Goal: Download file/media

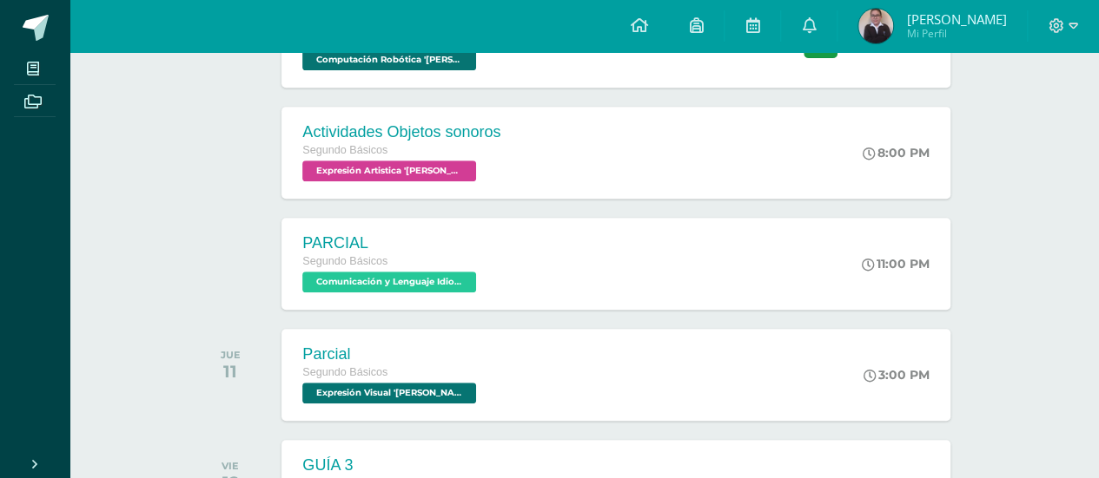
scroll to position [313, 0]
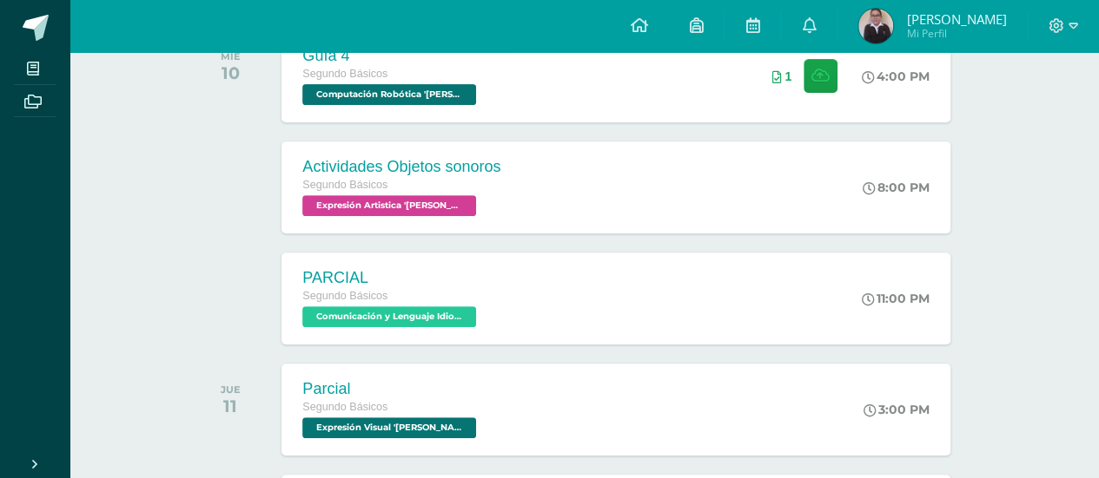
click at [651, 390] on div "Parcial Segundo Básicos Expresión Visual '[PERSON_NAME]' 3:00 PM Parcial Expres…" at bounding box center [616, 409] width 675 height 93
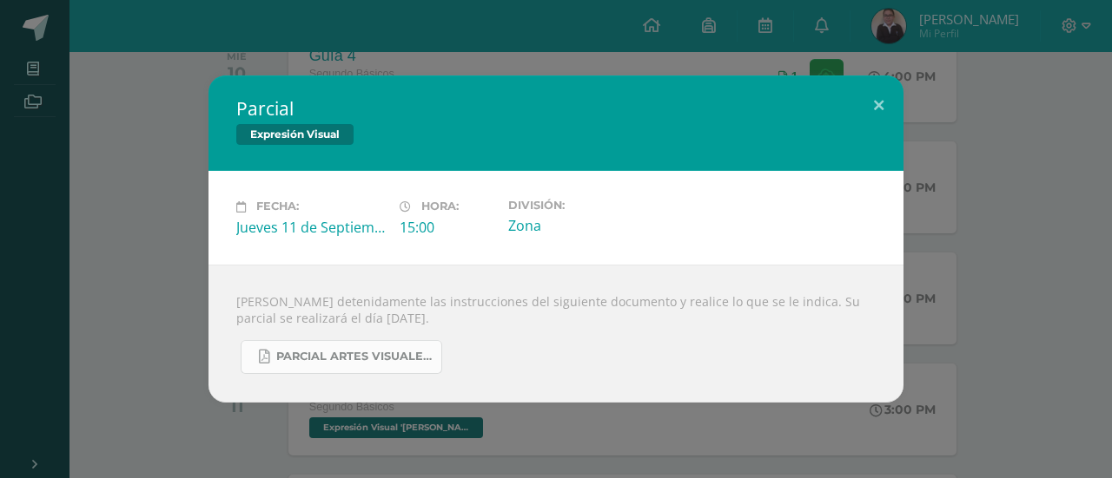
click at [347, 353] on span "PARCIAL ARTES VISUALES. IV BIM.docx.pdf" at bounding box center [354, 357] width 156 height 14
click at [165, 140] on div "Parcial Expresión Visual Fecha: [DATE] Hora: 15:00 División: Zona" at bounding box center [556, 239] width 1098 height 327
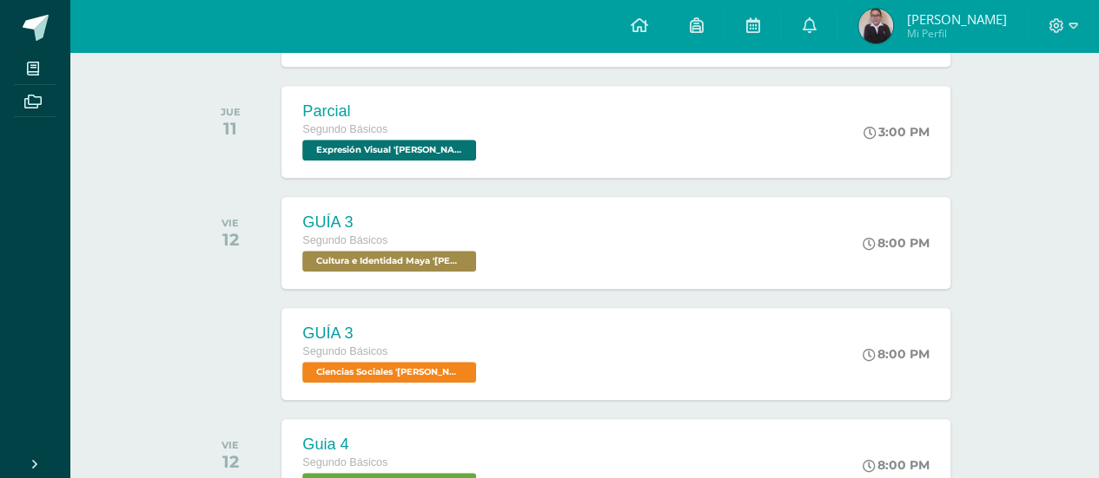
scroll to position [625, 0]
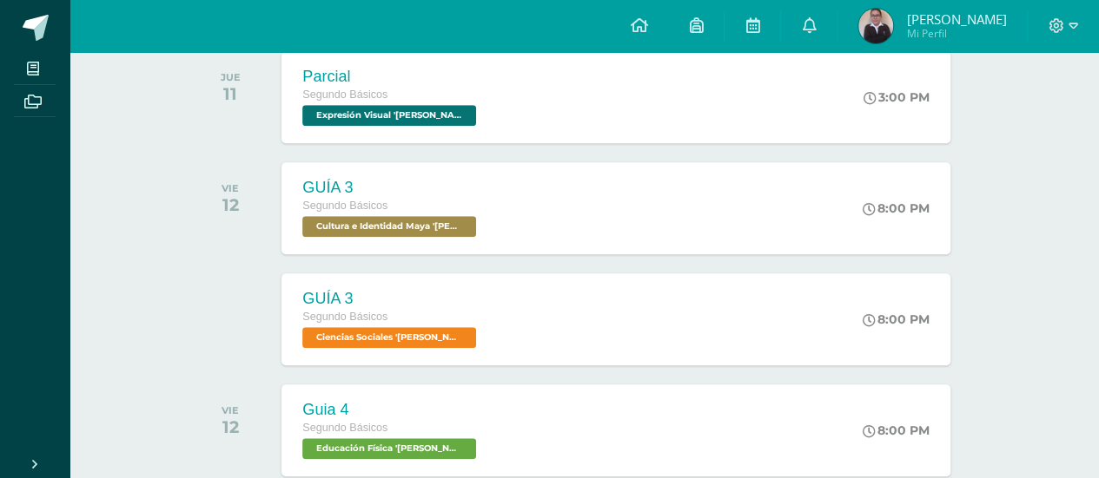
click at [372, 312] on span "Segundo Básicos" at bounding box center [344, 317] width 85 height 12
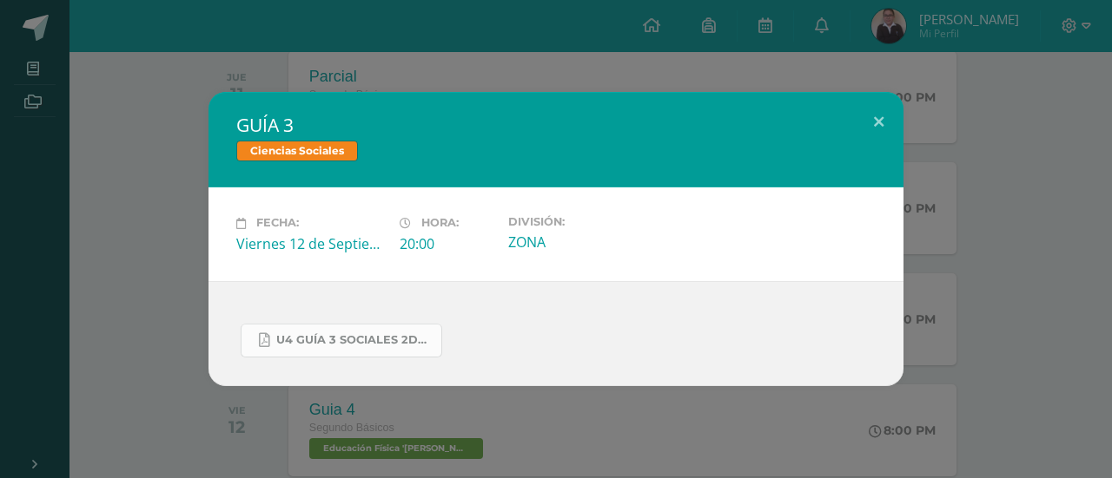
click at [294, 326] on link "U4 GUÍA 3 SOCIALES 2DO.pdf" at bounding box center [341, 341] width 201 height 34
click at [168, 78] on div "GUÍA 3 Ciencias Sociales Fecha: [DATE] Hora: 20:00 División: ZONA" at bounding box center [556, 239] width 1112 height 478
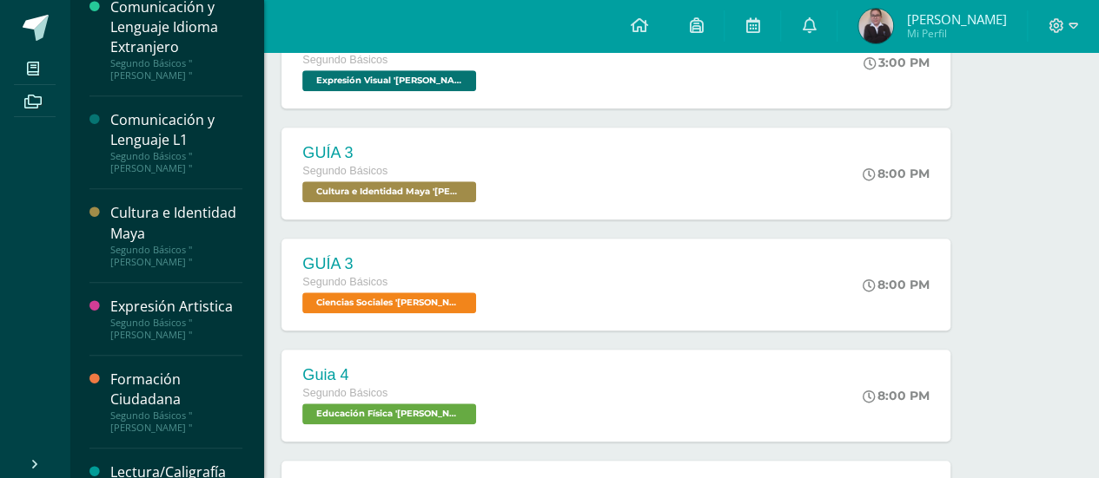
scroll to position [503, 0]
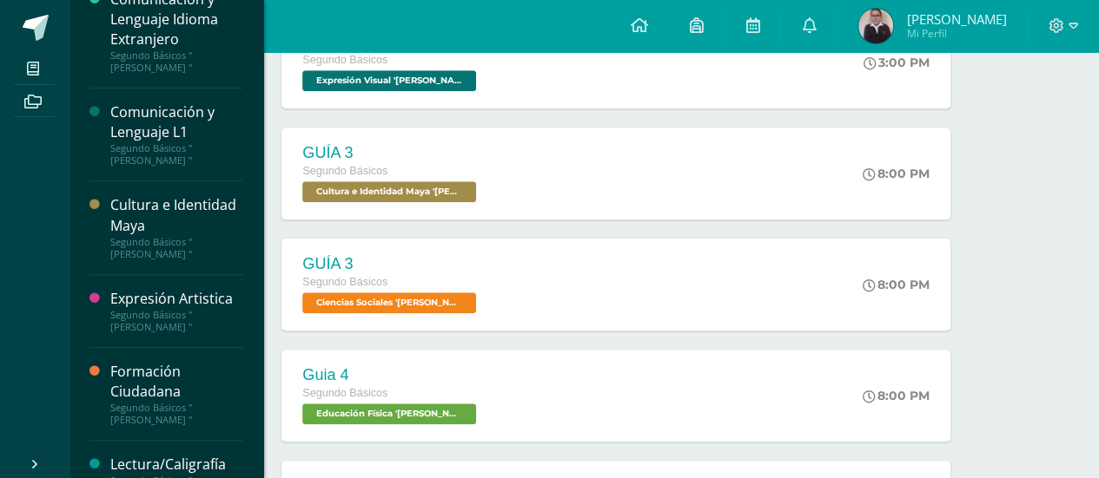
click at [156, 240] on div "Segundo Básicos "[PERSON_NAME] "" at bounding box center [176, 248] width 132 height 24
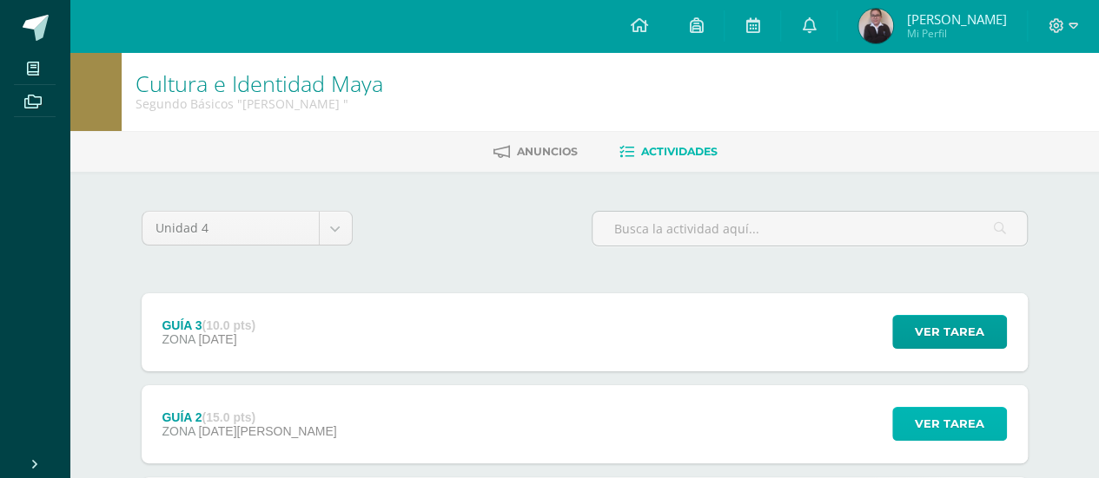
click at [910, 432] on button "Ver tarea" at bounding box center [949, 424] width 115 height 34
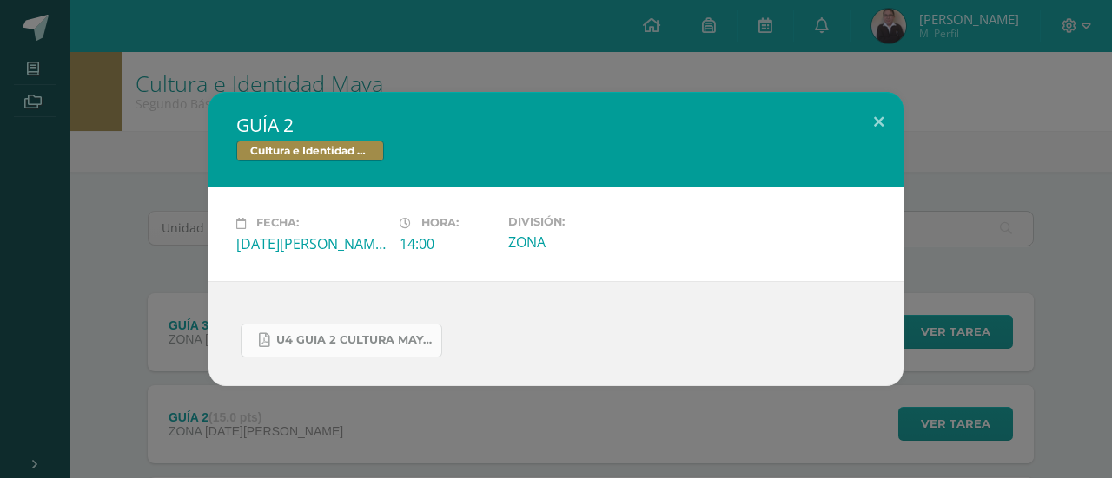
click at [367, 340] on span "U4 GUIA 2 CULTURA MAYA BÁSICOS.pdf" at bounding box center [354, 340] width 156 height 14
click at [354, 338] on span "U4 GUIA 2 CULTURA MAYA BÁSICOS.pdf" at bounding box center [354, 340] width 156 height 14
click at [149, 75] on div "GUÍA 2 Cultura e Identidad Maya Fecha: Viernes 29 de Agosto Hora: 14:00 Divisió…" at bounding box center [556, 239] width 1112 height 478
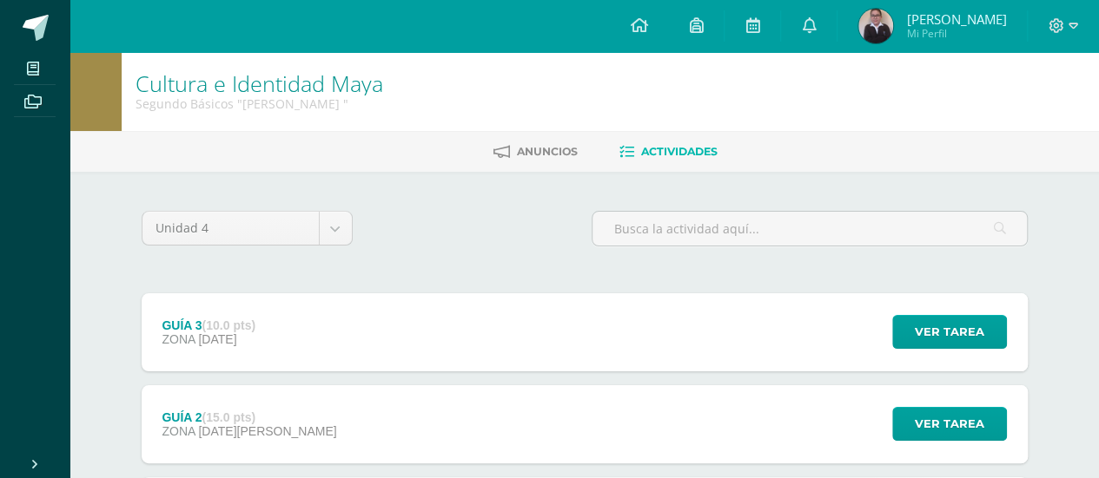
click at [201, 300] on div "GUÍA 3 (10.0 pts) ZONA 12 de Septiembre" at bounding box center [209, 333] width 135 height 78
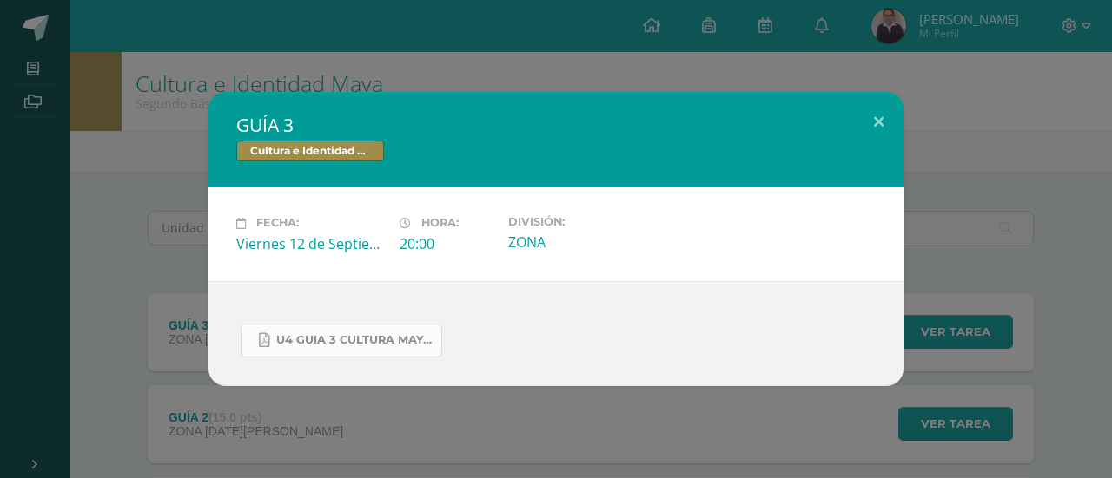
click at [322, 353] on link "U4 GUIA 3 CULTURA MAYA BASICOS.pdf" at bounding box center [341, 341] width 201 height 34
click at [160, 123] on div "GUÍA 3 Cultura e Identidad Maya Fecha: Viernes 12 de Septiembre Hora: 20:00 Div…" at bounding box center [556, 239] width 1098 height 294
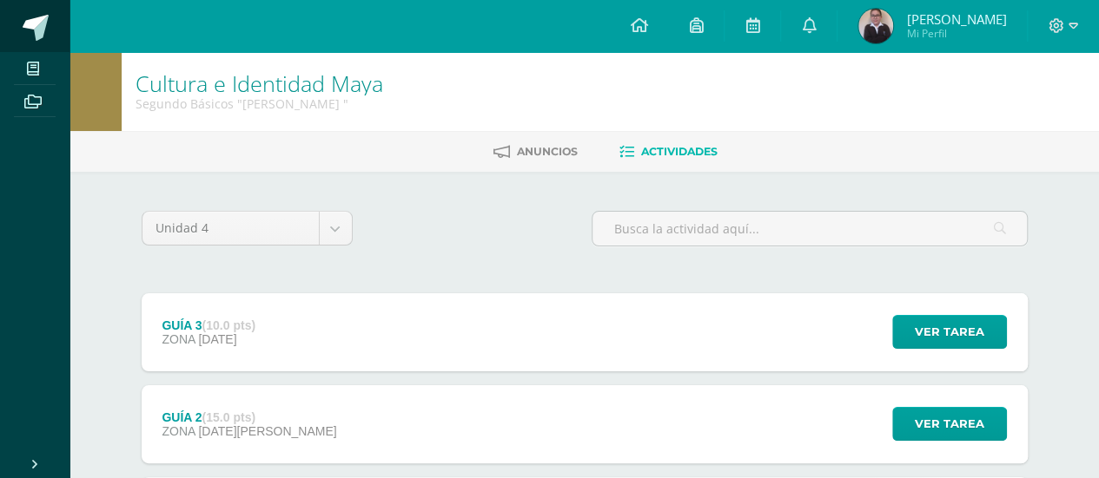
click at [53, 28] on link at bounding box center [34, 26] width 69 height 52
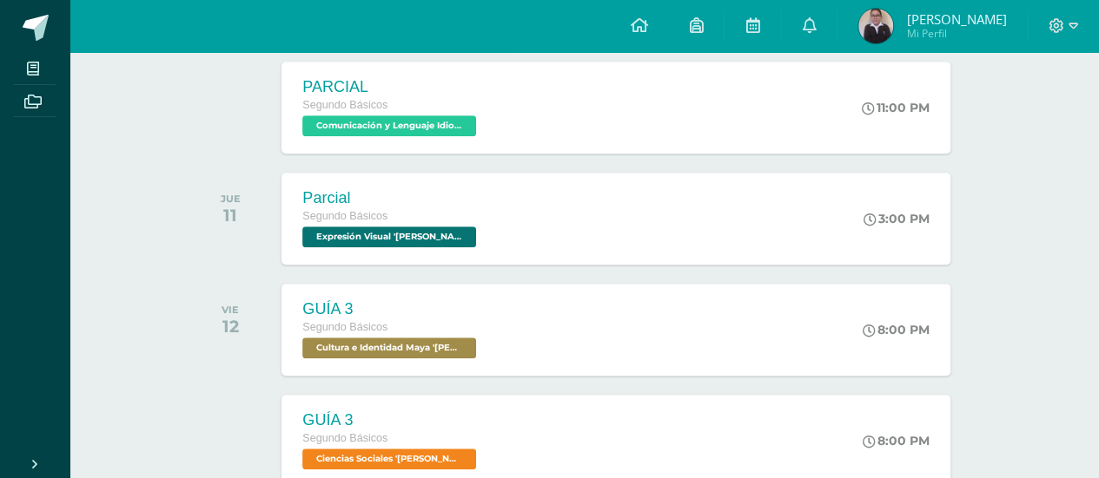
scroll to position [556, 0]
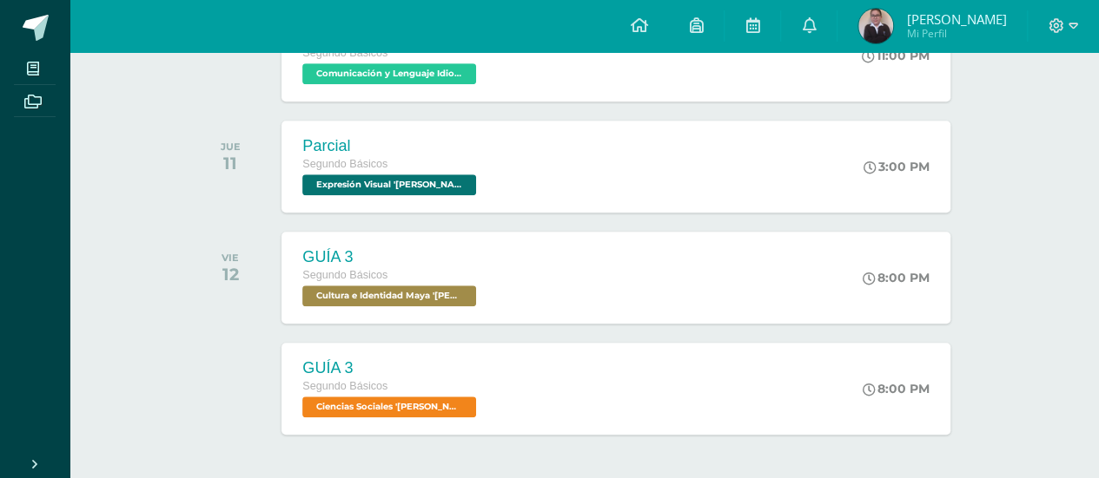
click at [473, 389] on div "Segundo Básicos" at bounding box center [391, 387] width 178 height 19
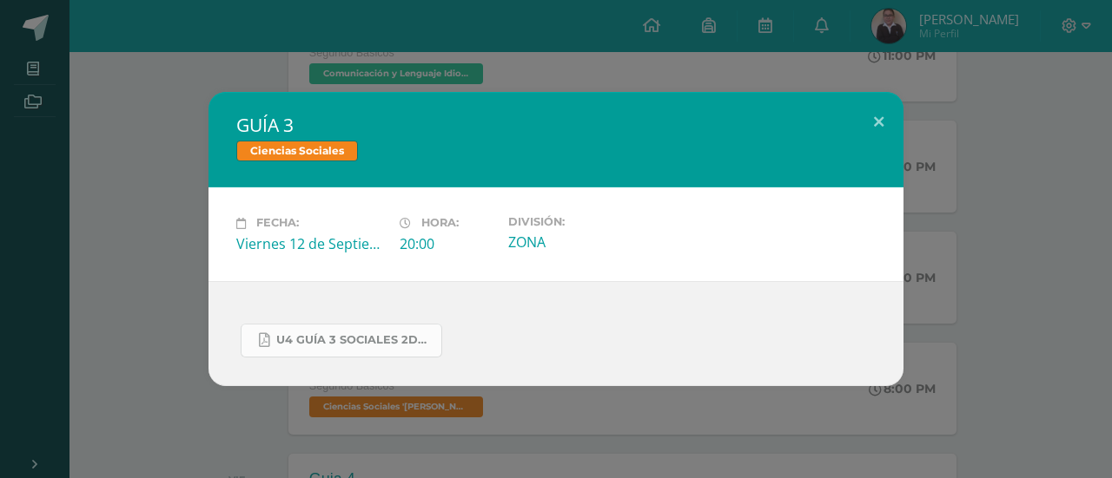
click at [382, 355] on link "U4 GUÍA 3 SOCIALES 2DO.pdf" at bounding box center [341, 341] width 201 height 34
click at [441, 36] on div "GUÍA 3 Ciencias Sociales Fecha: [DATE] Hora: 20:00 División: ZONA" at bounding box center [556, 239] width 1112 height 478
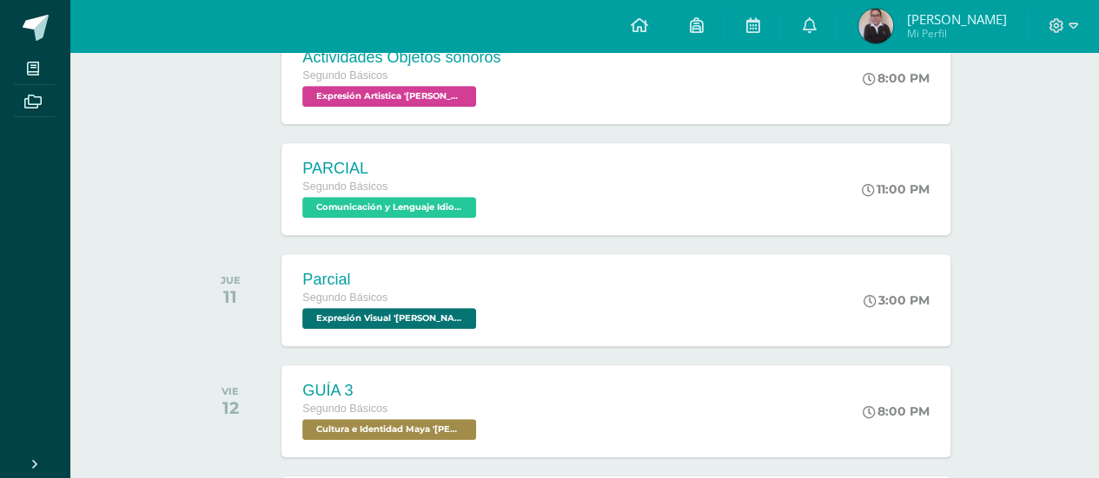
scroll to position [423, 0]
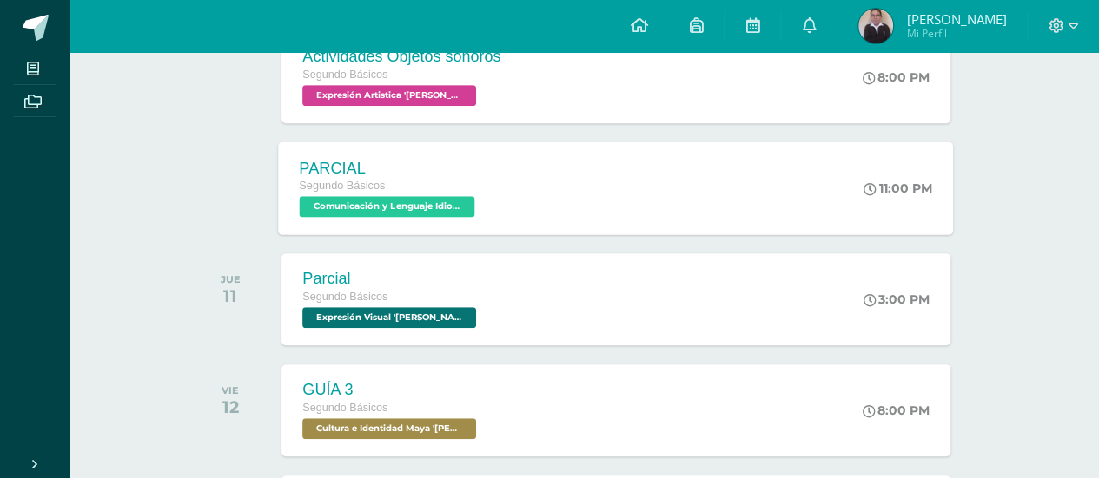
click at [618, 190] on div "PARCIAL Segundo Básicos Comunicación y Lenguaje Idioma Extranjero 'Miguel Angel…" at bounding box center [616, 188] width 675 height 93
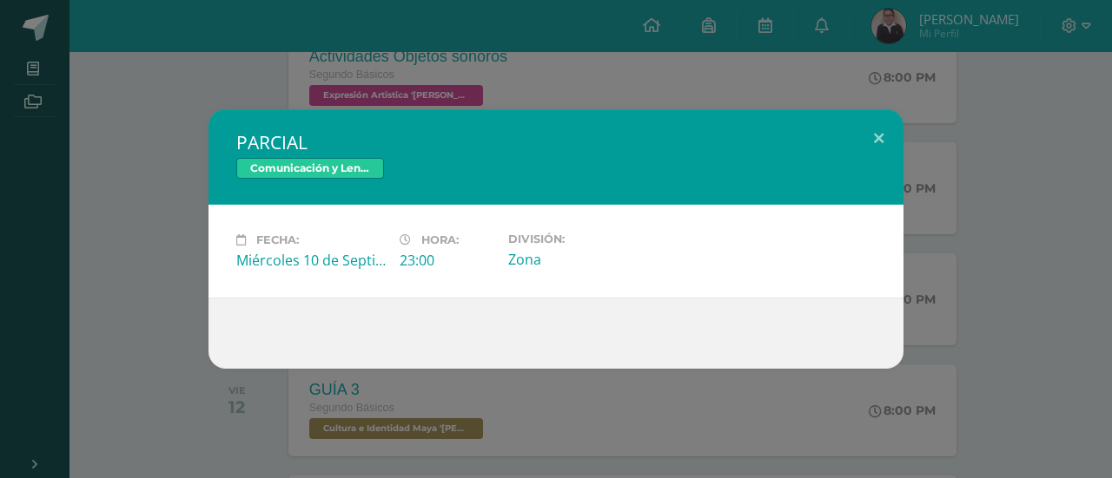
drag, startPoint x: 92, startPoint y: 238, endPoint x: 187, endPoint y: 183, distance: 109.3
click at [187, 183] on div "PARCIAL Comunicación y Lenguaje Idioma Extranjero Fecha: Miércoles 10 de Septie…" at bounding box center [556, 239] width 1098 height 260
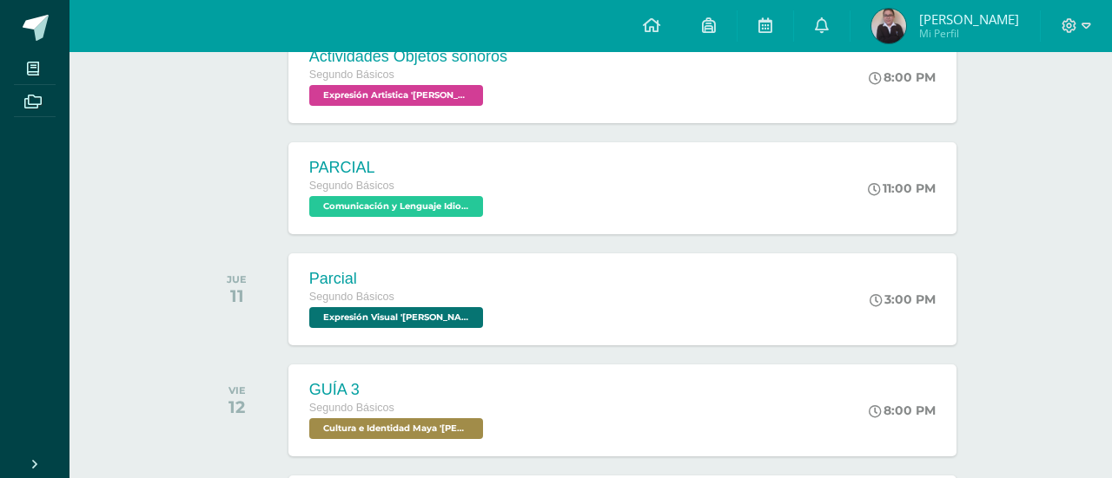
click at [187, 183] on div "PARCIAL Comunicación y Lenguaje Idioma Extranjero Fecha: Miércoles 10 de Septie…" at bounding box center [556, 239] width 1098 height 260
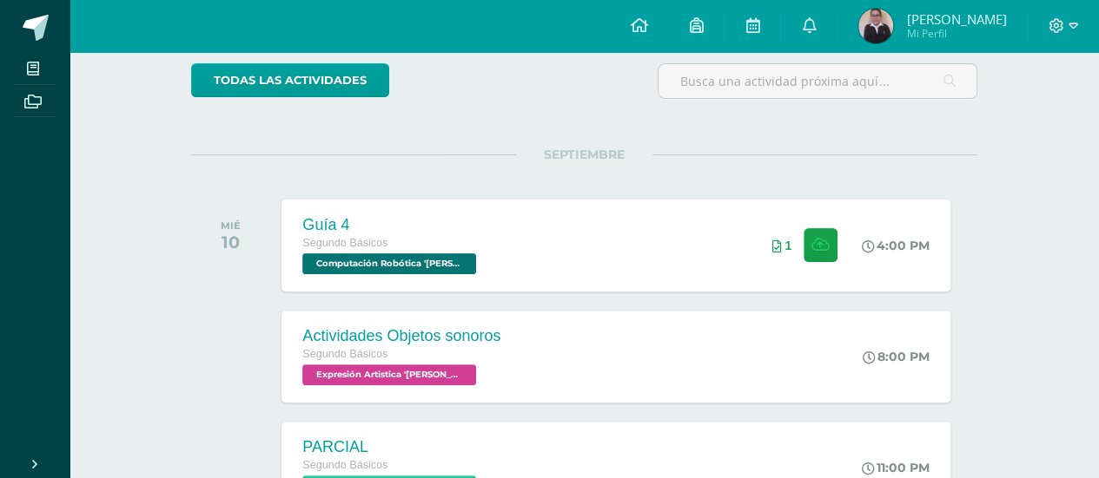
scroll to position [145, 0]
